Goal: Browse casually: Explore the website without a specific task or goal

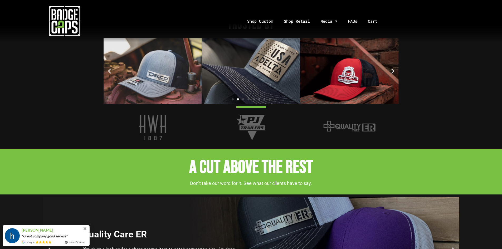
scroll to position [711, 0]
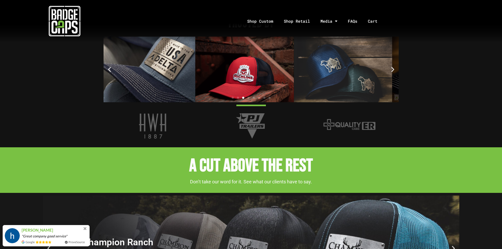
click at [195, 76] on img "3 / 8" at bounding box center [146, 70] width 98 height 66
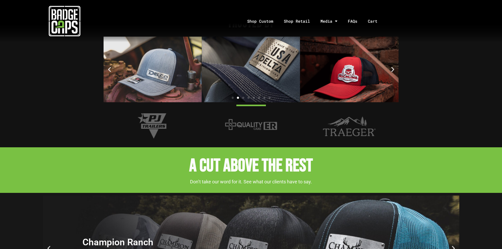
click at [254, 58] on img "3 / 8" at bounding box center [251, 70] width 98 height 66
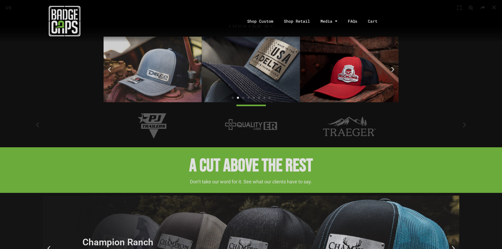
click at [254, 58] on div "3 / 8" at bounding box center [250, 124] width 465 height 212
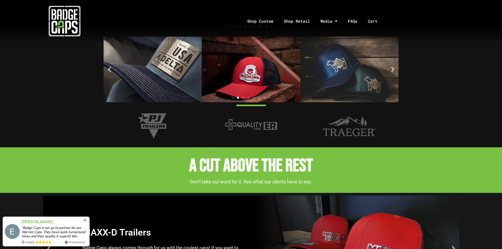
click at [147, 67] on img "3 / 8" at bounding box center [153, 70] width 98 height 66
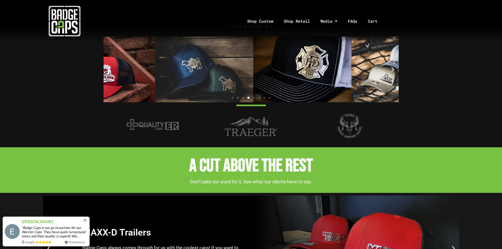
click at [176, 66] on img "5 / 8" at bounding box center [204, 70] width 98 height 66
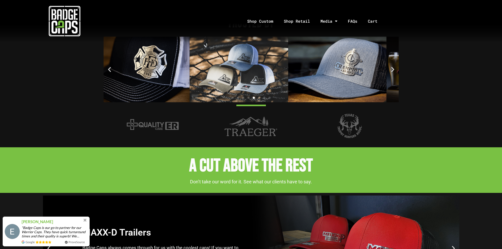
click at [136, 64] on img "6 / 8" at bounding box center [140, 70] width 98 height 66
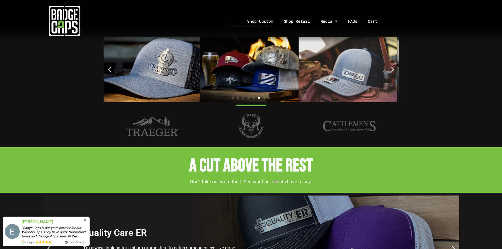
click at [165, 77] on img "8 / 8" at bounding box center [151, 70] width 98 height 66
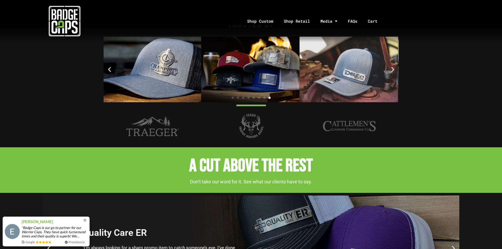
click at [265, 76] on img "1 / 8" at bounding box center [250, 70] width 98 height 66
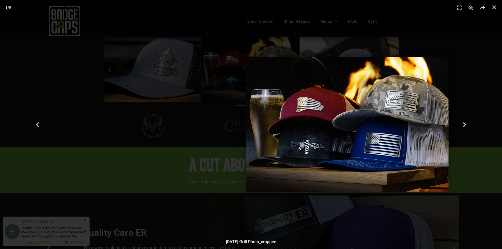
click at [342, 124] on img "1 / 8" at bounding box center [347, 124] width 202 height 135
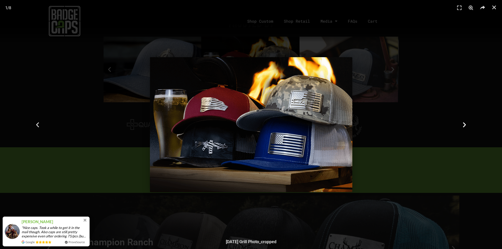
click at [463, 126] on icon "Next slide" at bounding box center [464, 124] width 7 height 7
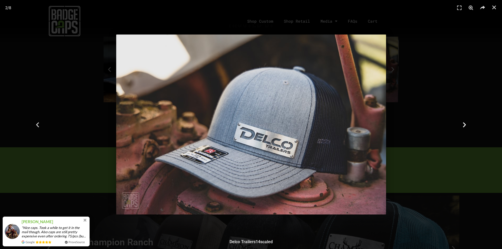
click at [463, 126] on icon "Next slide" at bounding box center [464, 124] width 7 height 7
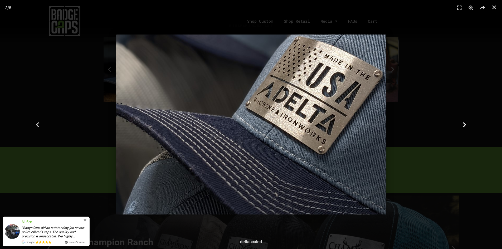
click at [466, 126] on icon "Next slide" at bounding box center [464, 124] width 7 height 7
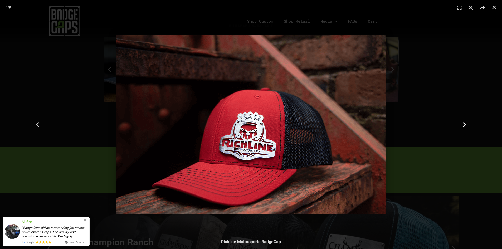
click at [465, 126] on icon "Next slide" at bounding box center [464, 124] width 7 height 7
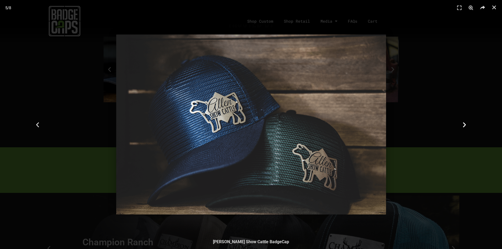
click at [464, 126] on icon "Next slide" at bounding box center [464, 124] width 7 height 7
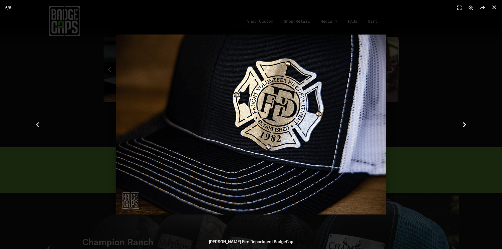
click at [464, 126] on icon "Next slide" at bounding box center [464, 124] width 7 height 7
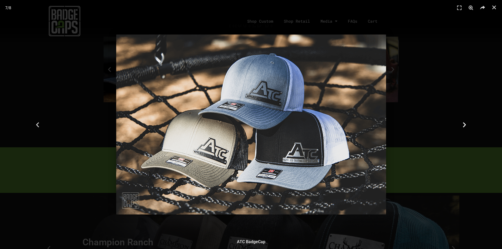
click at [464, 126] on icon "Next slide" at bounding box center [464, 124] width 7 height 7
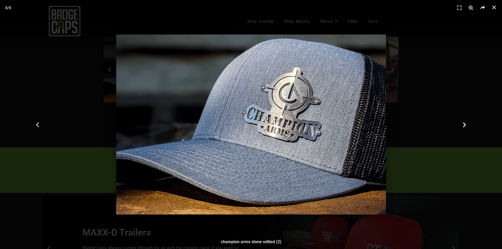
click at [464, 126] on icon "Next slide" at bounding box center [464, 124] width 7 height 7
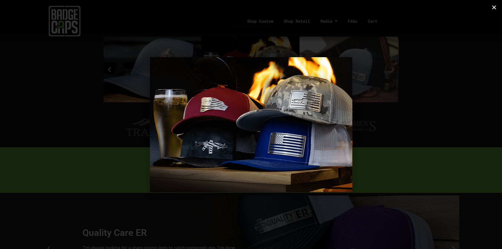
click at [493, 8] on icon "Close (Esc)" at bounding box center [493, 7] width 5 height 5
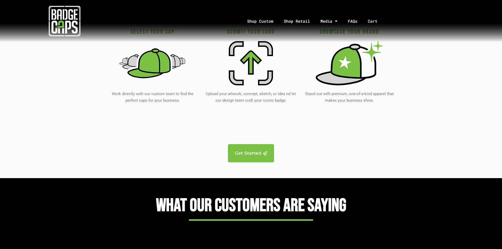
scroll to position [1054, 0]
